Goal: Task Accomplishment & Management: Use online tool/utility

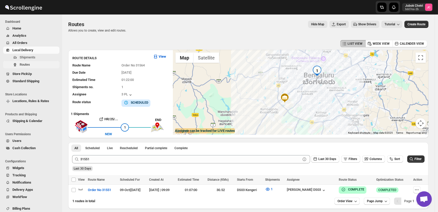
click at [23, 63] on span "Routes" at bounding box center [25, 65] width 10 height 4
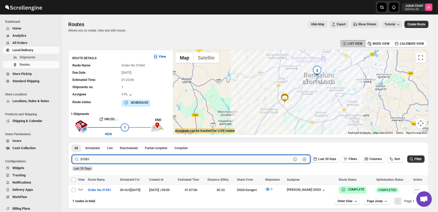
click at [140, 158] on input "31551" at bounding box center [185, 159] width 211 height 8
click at [418, 157] on span "Filter" at bounding box center [417, 159] width 7 height 4
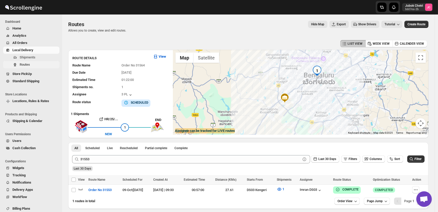
click at [21, 65] on span "Routes" at bounding box center [25, 65] width 10 height 4
click at [34, 65] on span "Routes" at bounding box center [39, 64] width 39 height 5
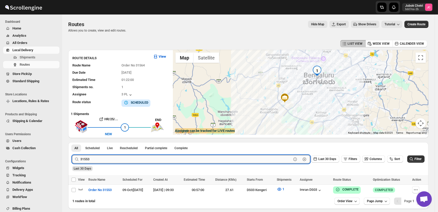
click at [122, 156] on input "31553" at bounding box center [185, 159] width 211 height 8
click at [108, 160] on input "31553" at bounding box center [185, 159] width 211 height 8
type input "31564"
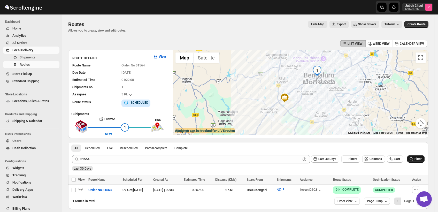
click at [419, 160] on span "Filter" at bounding box center [417, 159] width 7 height 4
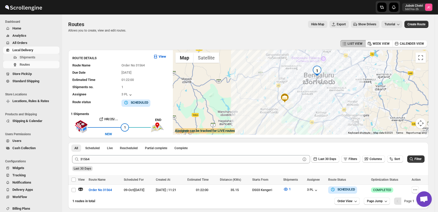
click at [41, 56] on span "Shipments" at bounding box center [39, 57] width 39 height 5
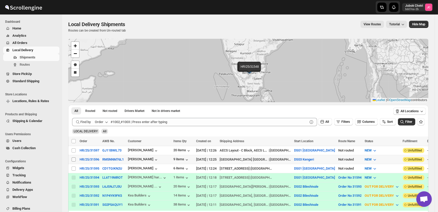
click at [74, 159] on input "Select shipment" at bounding box center [74, 159] width 4 height 4
checkbox input "true"
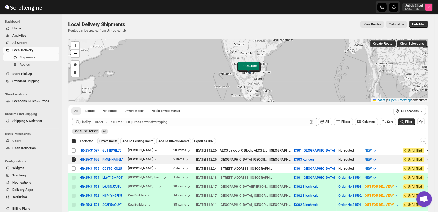
click at [113, 141] on span "Create Route" at bounding box center [108, 141] width 18 height 4
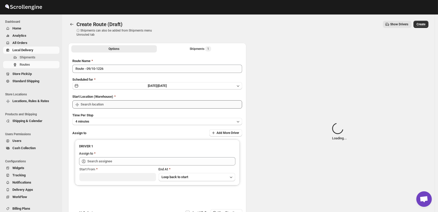
type input "DS03 Kengeri"
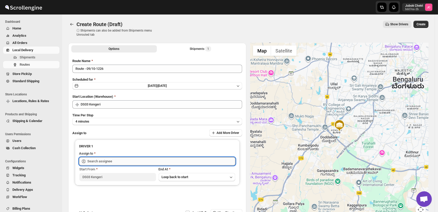
click at [114, 160] on input "text" at bounding box center [161, 161] width 148 height 8
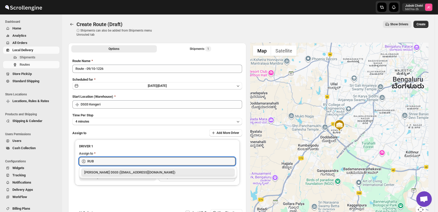
click at [112, 174] on div "Rubel DS03 (cosale3351@bitmens.com)" at bounding box center [158, 172] width 148 height 5
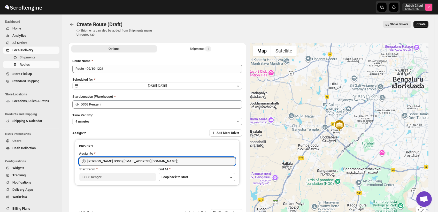
type input "Rubel DS03 (cosale3351@bitmens.com)"
click at [425, 22] on span "Create" at bounding box center [421, 24] width 9 height 4
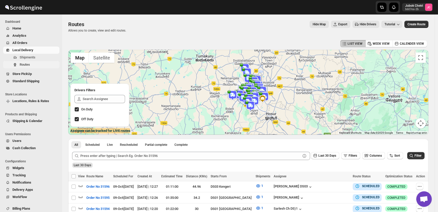
click at [28, 65] on span "Routes" at bounding box center [25, 65] width 10 height 4
click at [41, 63] on span "Routes" at bounding box center [39, 64] width 39 height 5
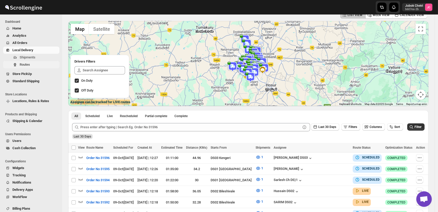
click at [40, 67] on span "Routes" at bounding box center [39, 64] width 39 height 5
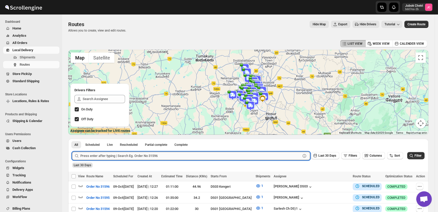
click at [160, 158] on input "text" at bounding box center [190, 156] width 220 height 8
type input "31552"
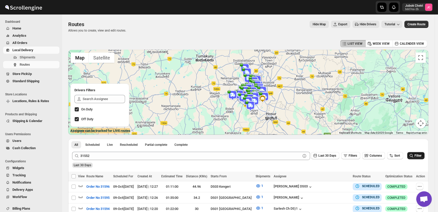
click at [420, 155] on span "Filter" at bounding box center [417, 156] width 7 height 4
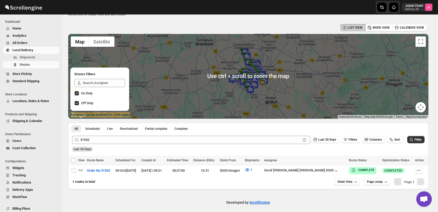
scroll to position [19, 0]
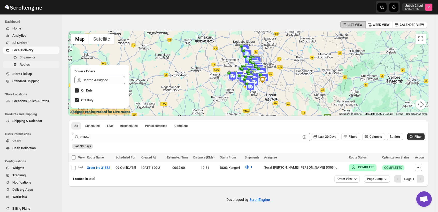
click at [29, 64] on span "Routes" at bounding box center [25, 65] width 10 height 4
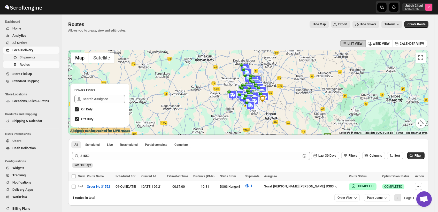
click at [42, 58] on span "Shipments" at bounding box center [39, 57] width 39 height 5
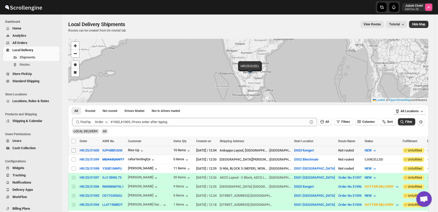
click at [75, 150] on input "Select shipment" at bounding box center [74, 150] width 4 height 4
checkbox input "true"
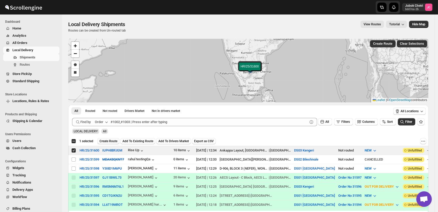
click at [110, 140] on span "Create Route" at bounding box center [108, 141] width 18 height 4
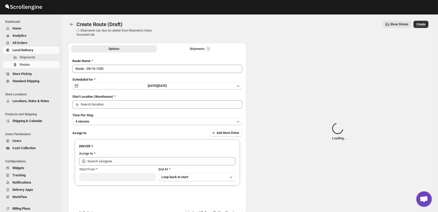
type input "DS03 Kengeri"
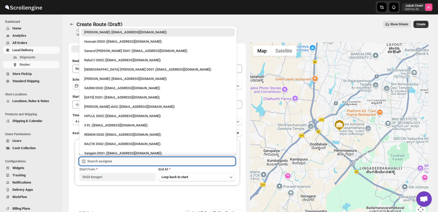
click at [119, 161] on input "text" at bounding box center [161, 161] width 148 height 8
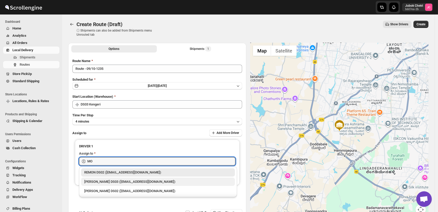
click at [119, 181] on div "Mohim uddin DS03 (veyanal843@bizmud.com)" at bounding box center [158, 181] width 148 height 5
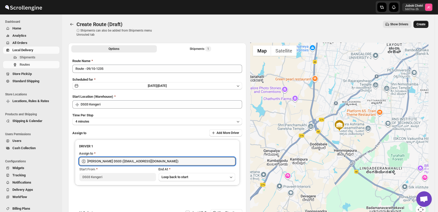
type input "Mohim uddin DS03 (veyanal843@bizmud.com)"
click at [425, 24] on span "Create" at bounding box center [421, 24] width 9 height 4
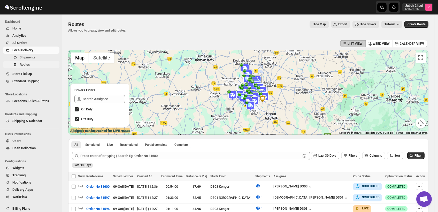
click at [34, 64] on span "Routes" at bounding box center [39, 64] width 39 height 5
click at [33, 54] on button "Shipments" at bounding box center [31, 57] width 56 height 7
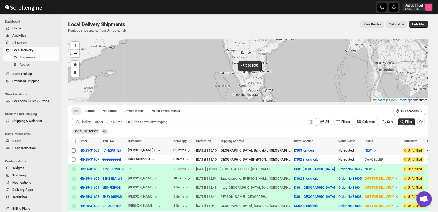
click at [74, 150] on input "Select shipment" at bounding box center [74, 150] width 4 height 4
checkbox input "true"
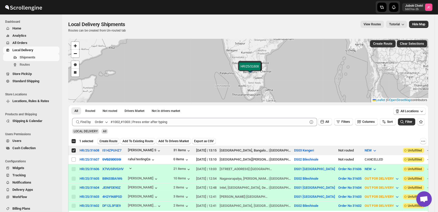
click at [114, 141] on span "Create Route" at bounding box center [108, 141] width 18 height 4
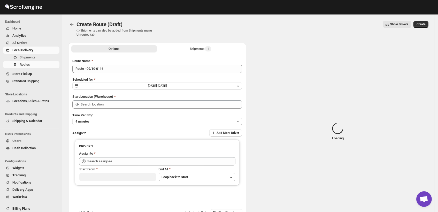
type input "DS03 Kengeri"
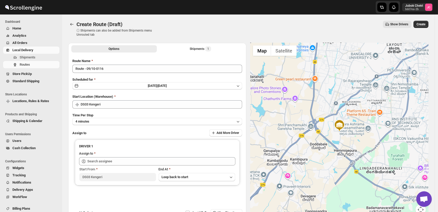
click at [112, 125] on div "Route Name Route - 09/10-0116 Scheduled for Thu Oct 09 2025 | Today Start Locat…" at bounding box center [157, 132] width 170 height 149
click at [111, 121] on button "4 minutes" at bounding box center [157, 121] width 170 height 7
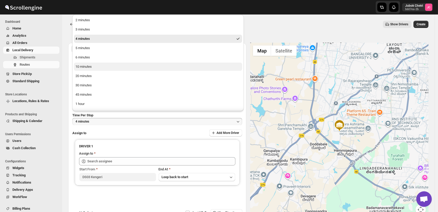
click at [95, 68] on button "10 minutes" at bounding box center [158, 67] width 168 height 8
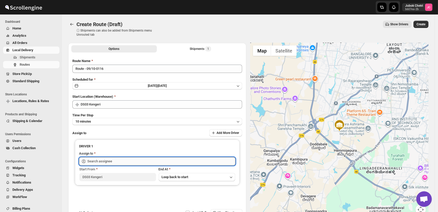
click at [121, 159] on input "text" at bounding box center [161, 161] width 148 height 8
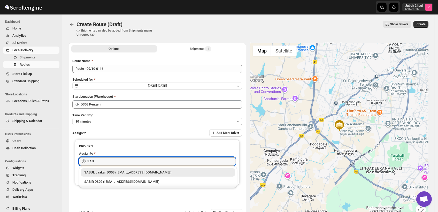
click at [173, 173] on div "SABUL Laakar DS03 (pokogin390@dextrago.com)" at bounding box center [158, 172] width 148 height 5
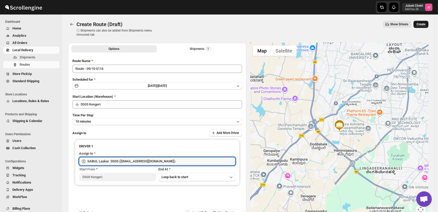
type input "SABUL Laakar DS03 (pokogin390@dextrago.com)"
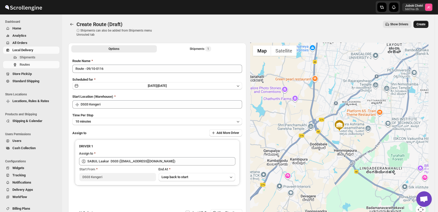
click at [424, 21] on button "Create" at bounding box center [420, 24] width 15 height 7
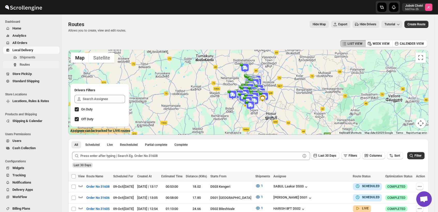
click at [31, 64] on span "Routes" at bounding box center [39, 64] width 39 height 5
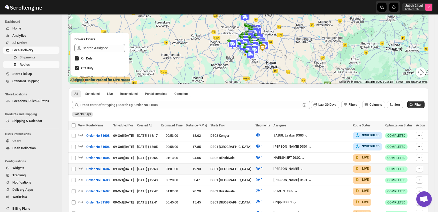
scroll to position [57, 0]
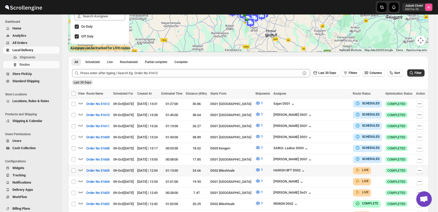
scroll to position [86, 0]
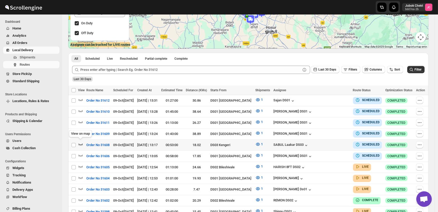
click at [82, 143] on icon "button" at bounding box center [81, 144] width 4 height 2
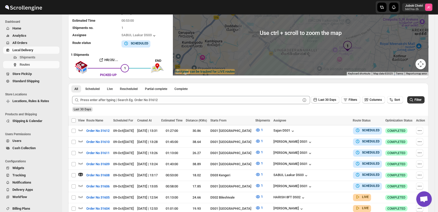
scroll to position [57, 0]
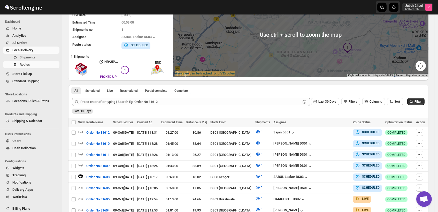
click at [303, 41] on div at bounding box center [301, 35] width 256 height 85
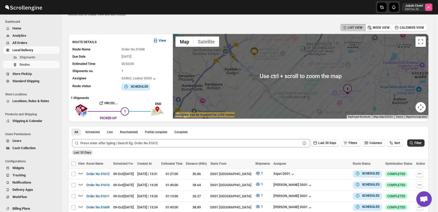
scroll to position [29, 0]
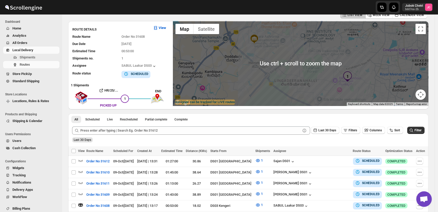
click at [300, 57] on div at bounding box center [301, 63] width 256 height 85
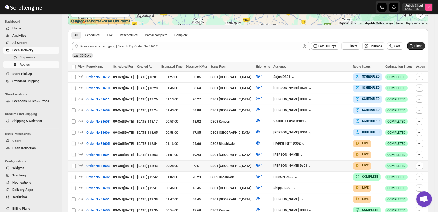
scroll to position [110, 0]
click at [35, 65] on span "Routes" at bounding box center [39, 64] width 39 height 5
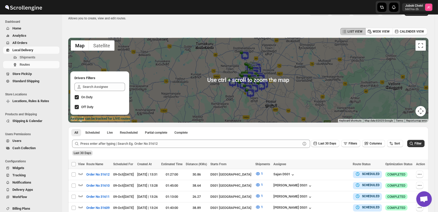
scroll to position [0, 0]
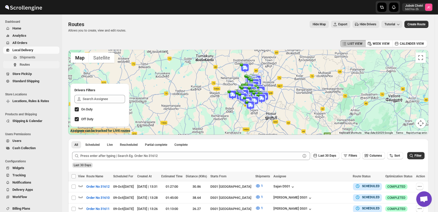
click at [29, 64] on span "Routes" at bounding box center [25, 65] width 10 height 4
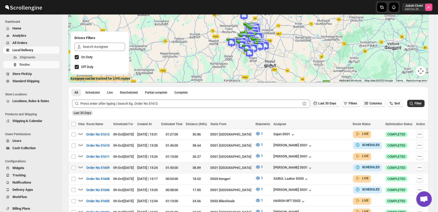
scroll to position [52, 0]
